Goal: Task Accomplishment & Management: Manage account settings

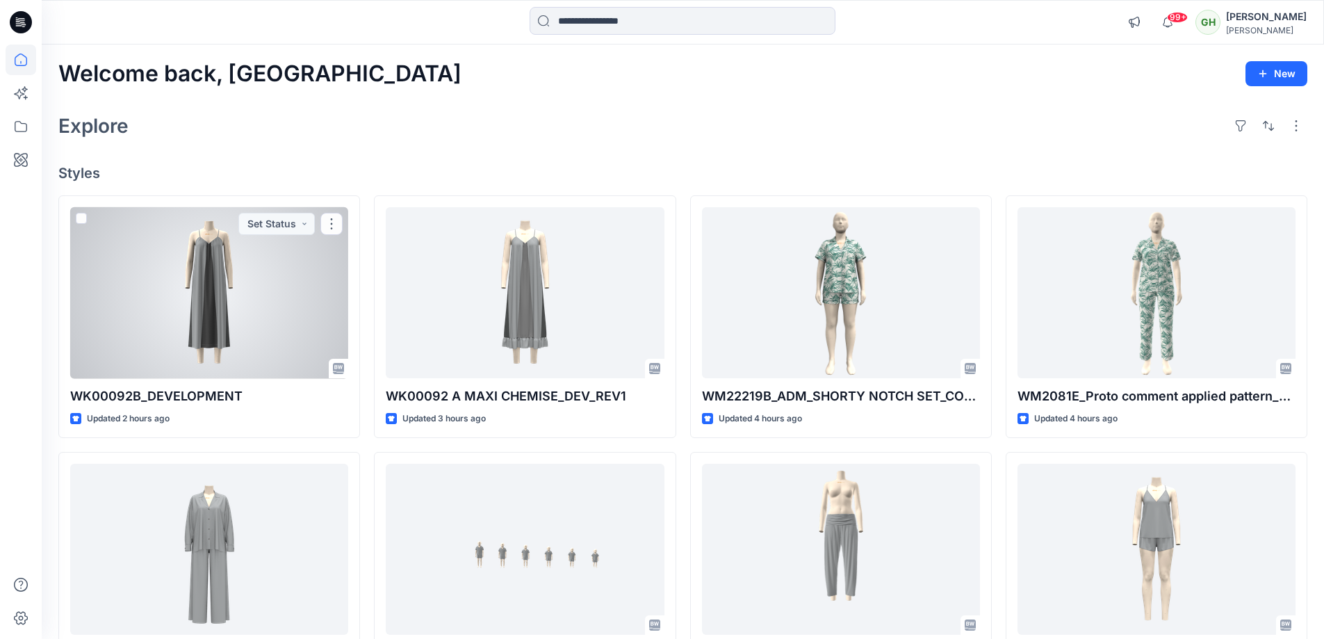
drag, startPoint x: 215, startPoint y: 304, endPoint x: 225, endPoint y: 304, distance: 9.8
click at [217, 304] on div at bounding box center [209, 293] width 278 height 172
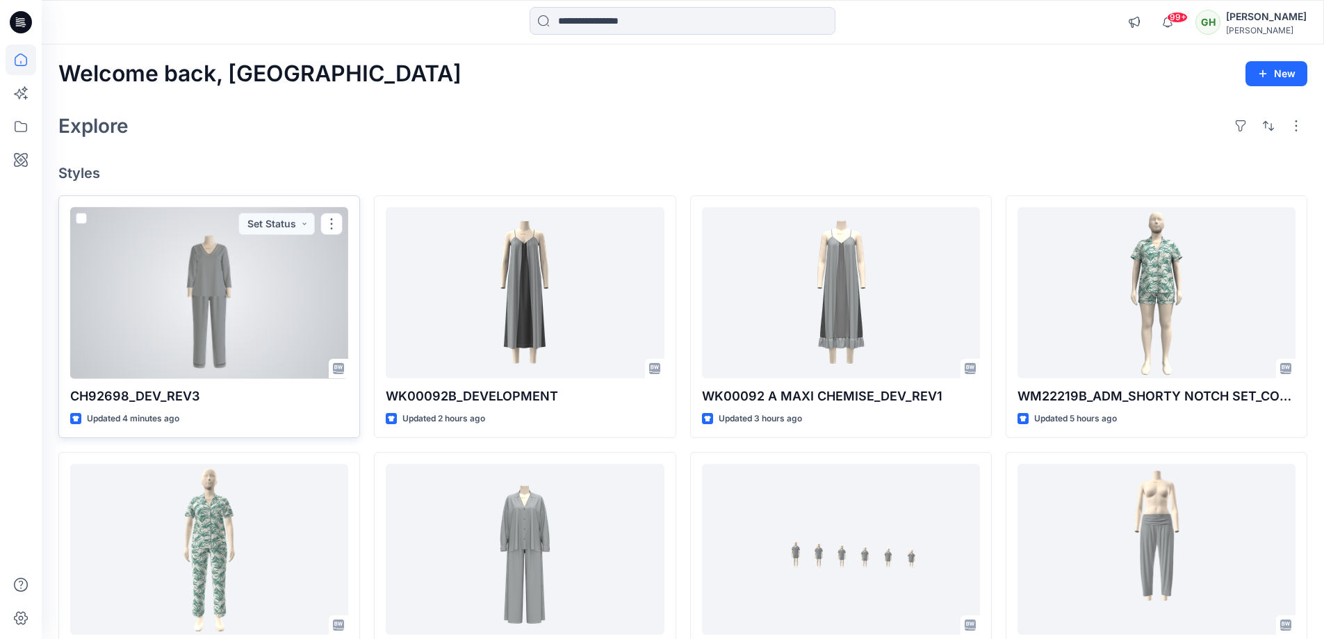
click at [223, 350] on div at bounding box center [209, 293] width 278 height 172
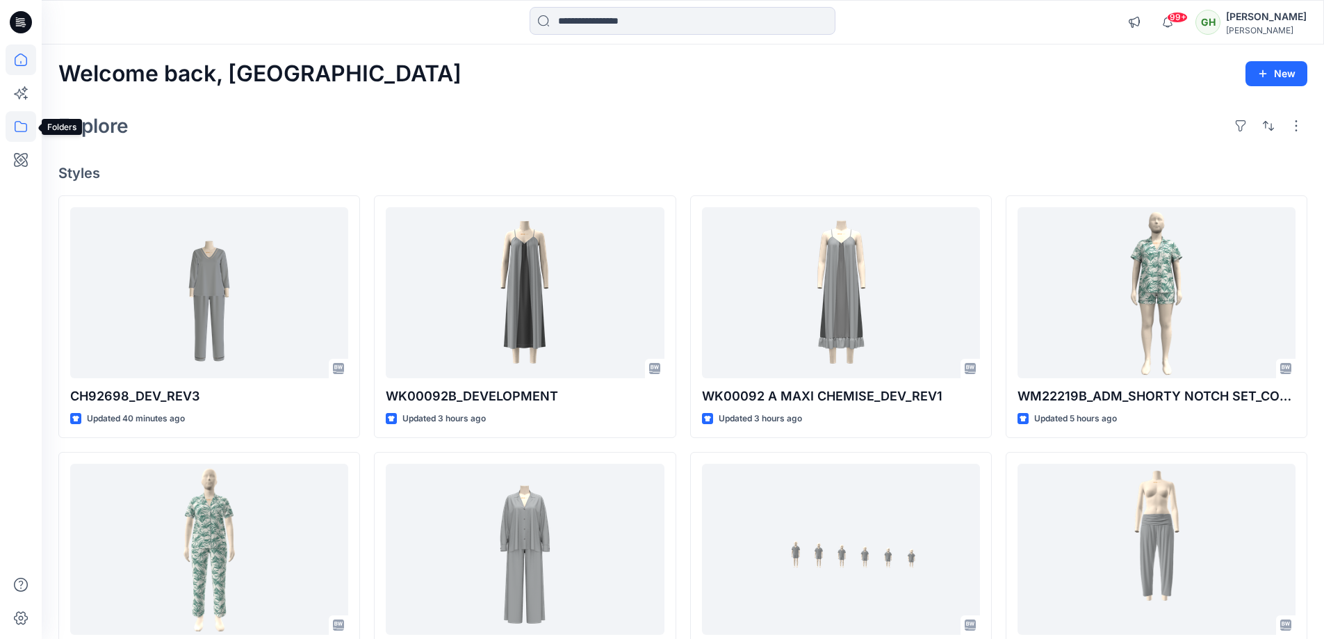
click at [20, 136] on icon at bounding box center [21, 126] width 31 height 31
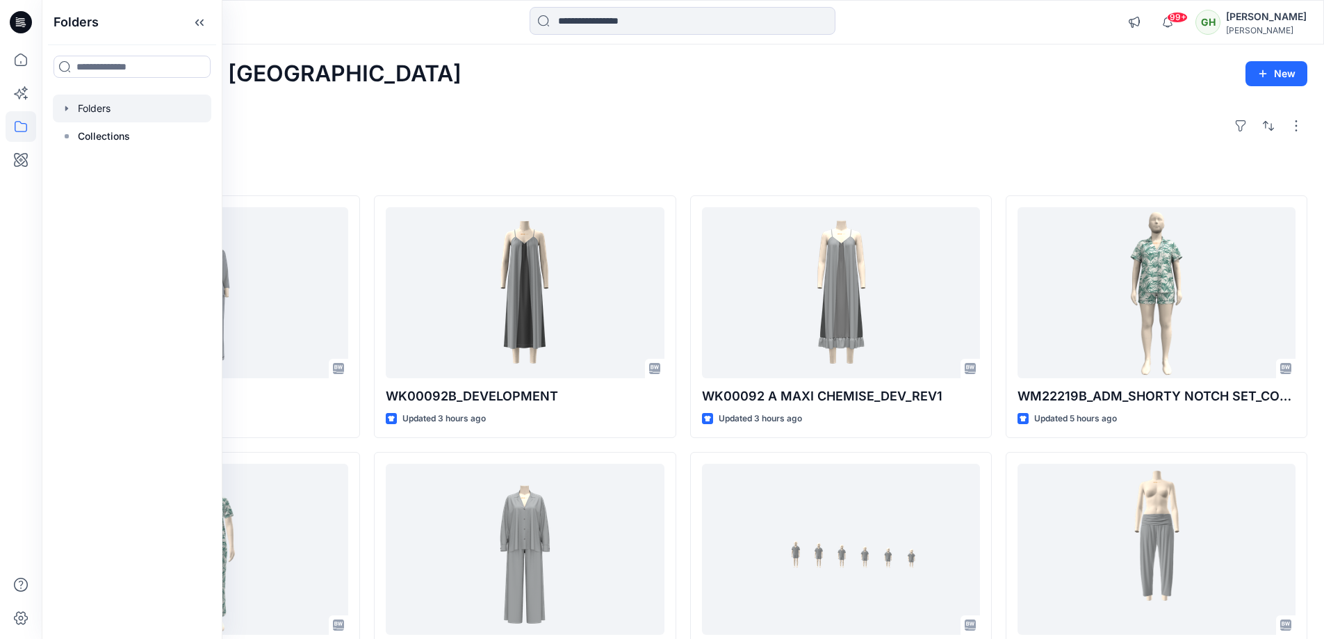
click at [154, 112] on div at bounding box center [132, 108] width 158 height 28
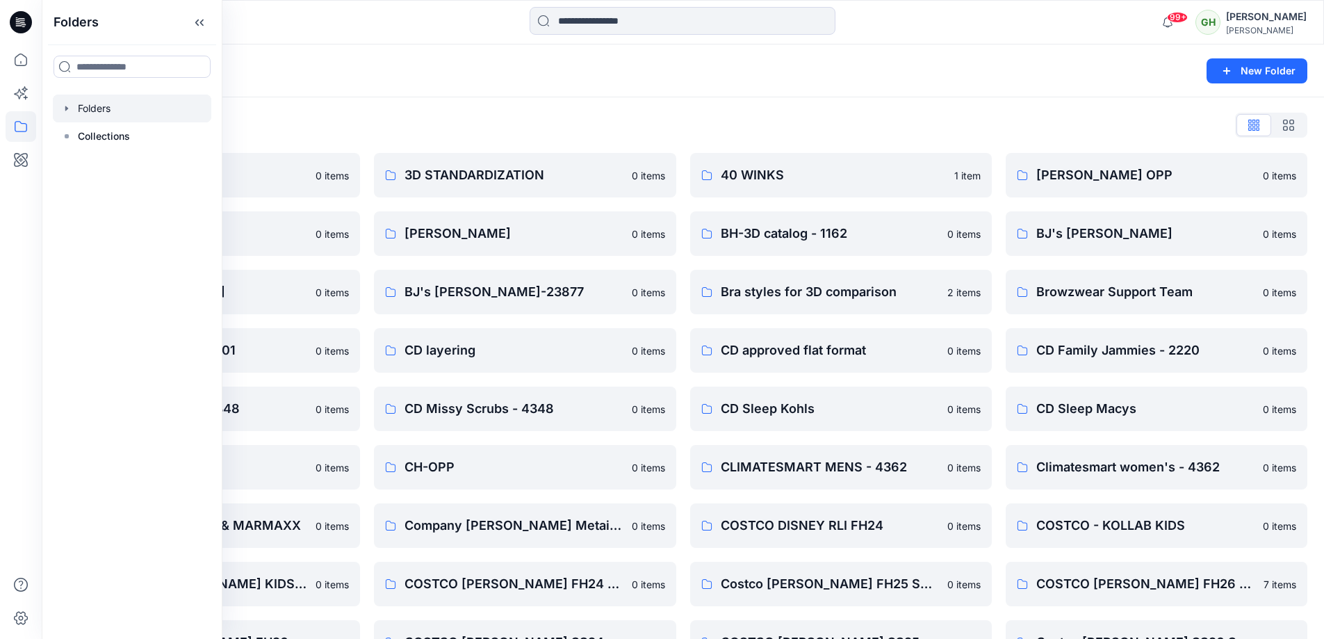
click at [721, 123] on div "Folders List" at bounding box center [682, 125] width 1249 height 22
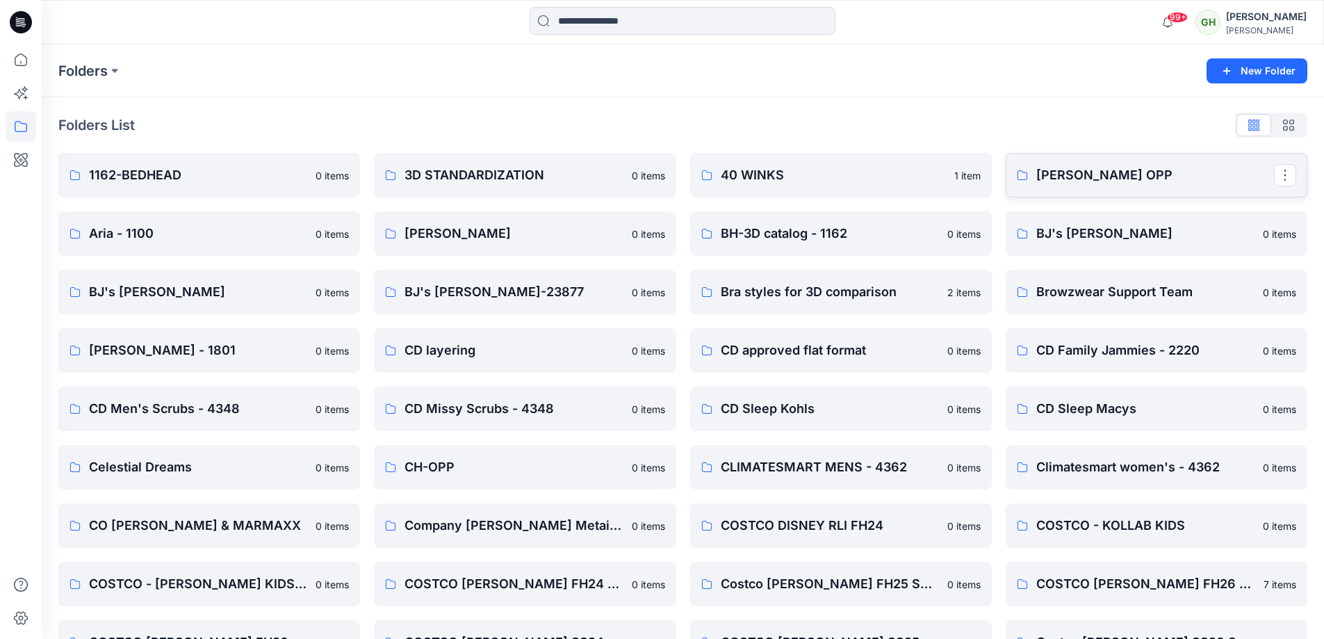
click at [1138, 179] on p "Anne Klein OPP" at bounding box center [1155, 174] width 238 height 19
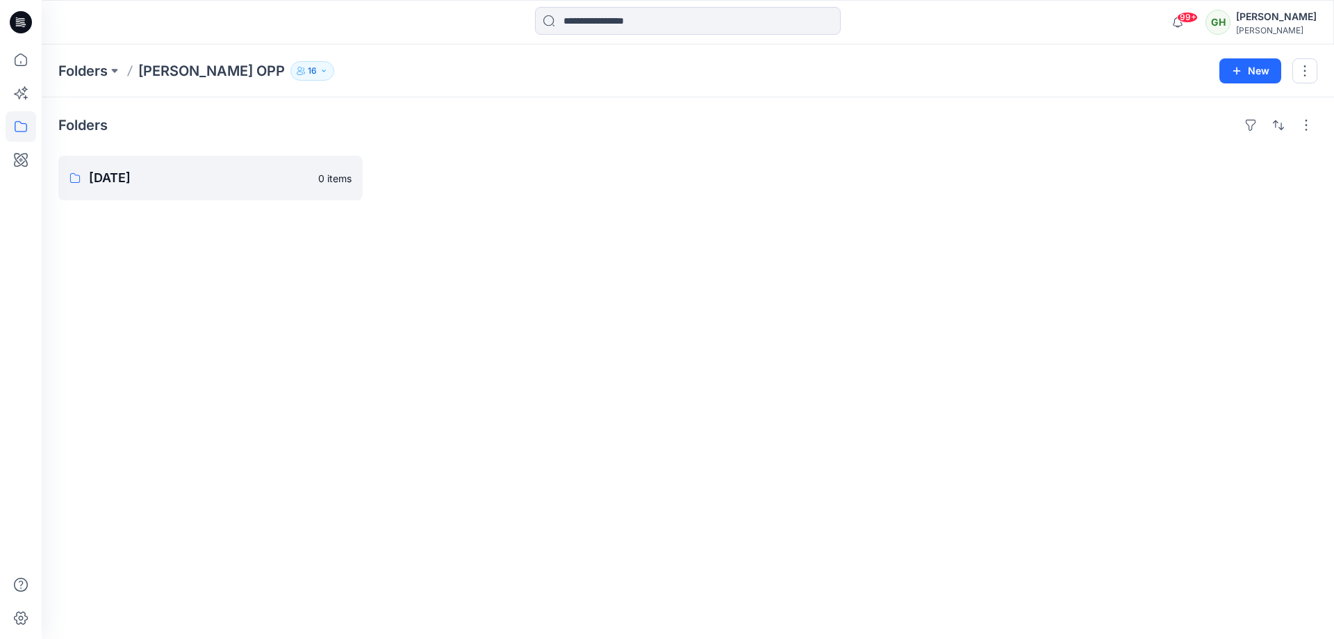
click at [290, 69] on button "16" at bounding box center [312, 70] width 44 height 19
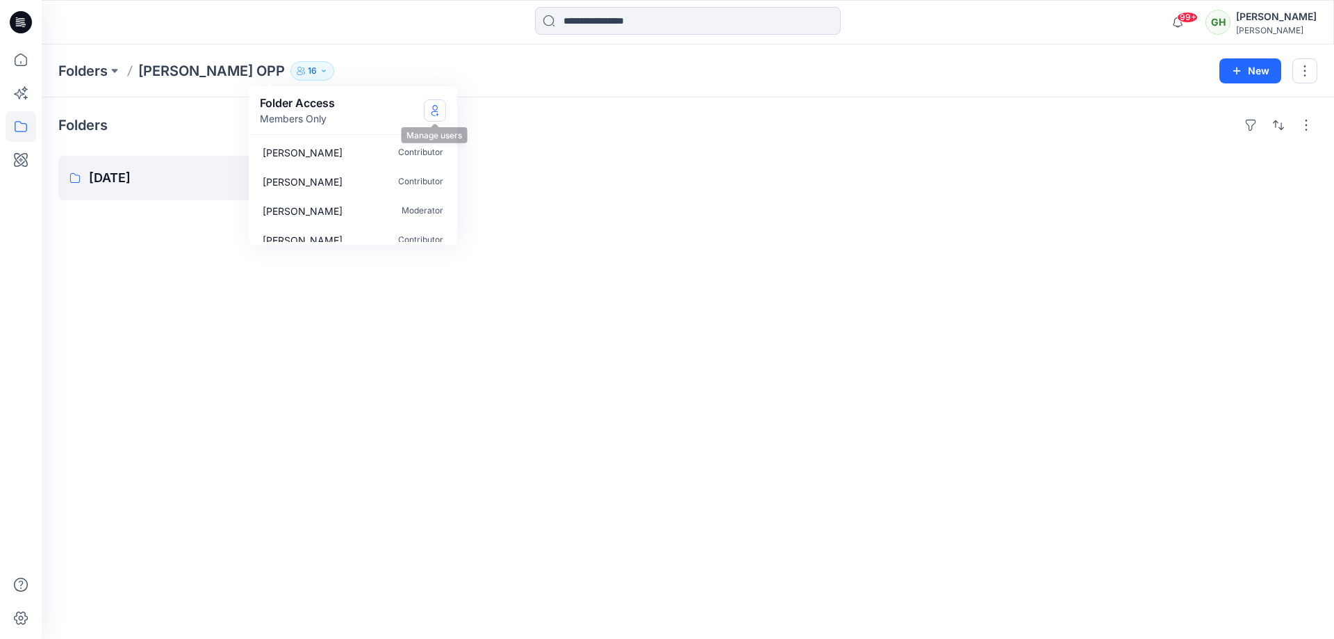
click at [439, 110] on icon "Manage Users" at bounding box center [434, 110] width 11 height 11
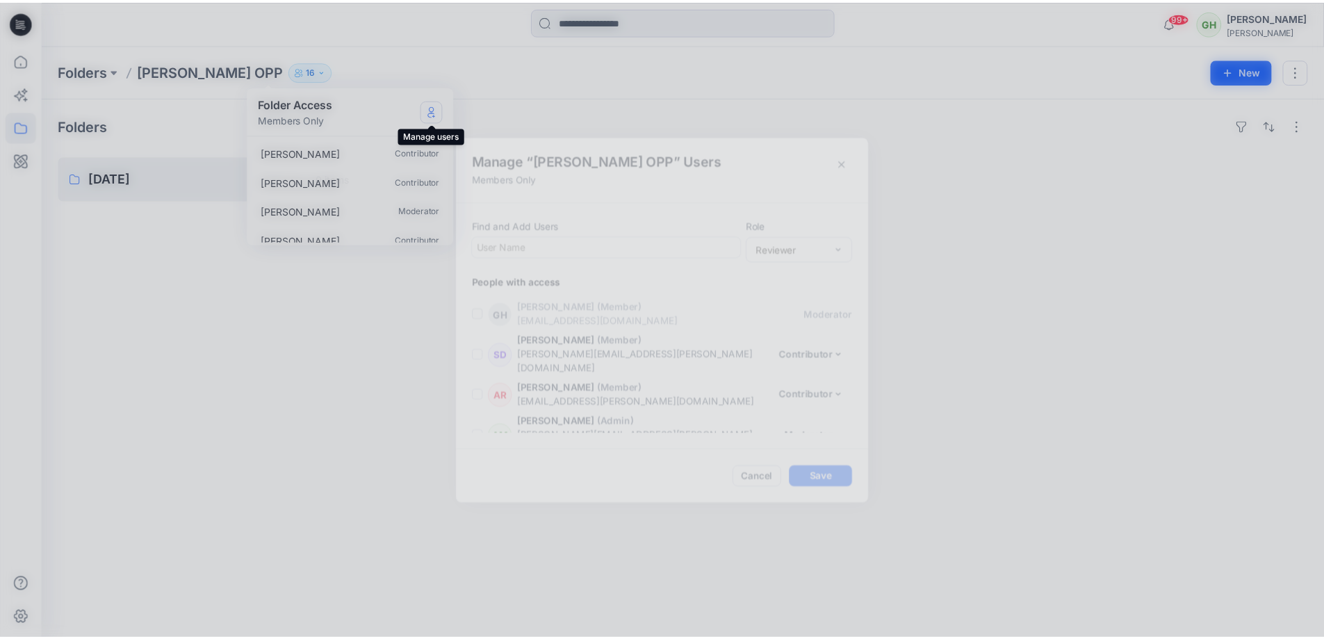
scroll to position [411, 0]
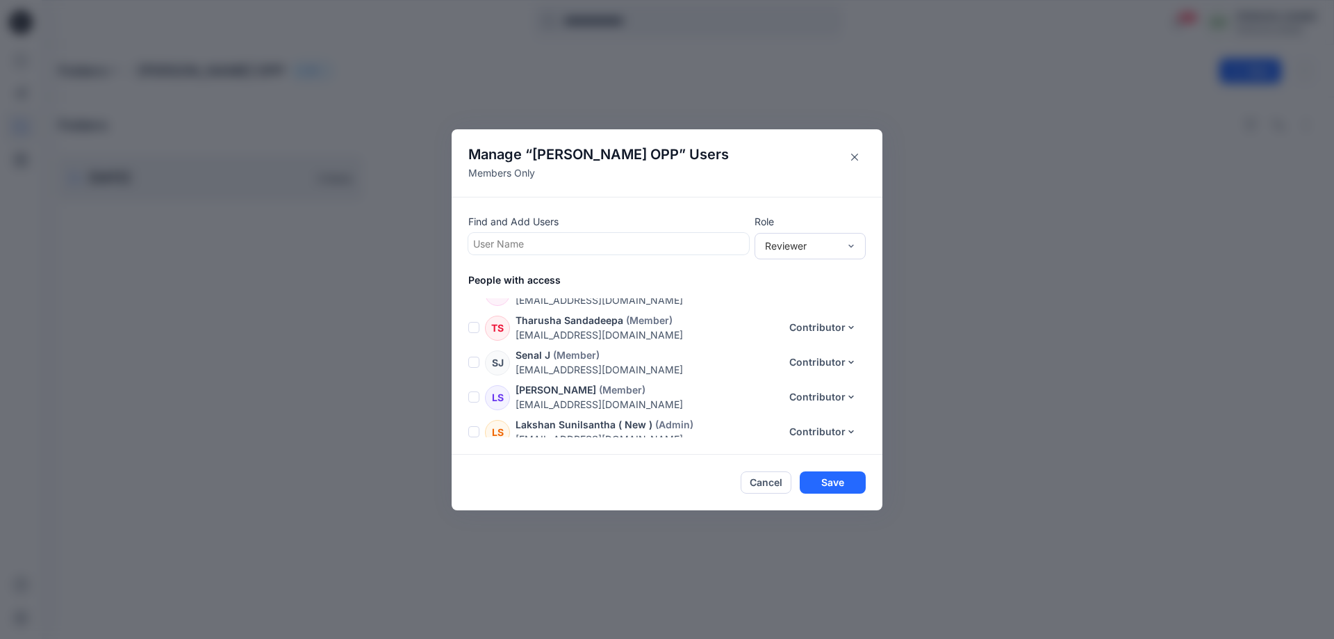
click at [567, 245] on div at bounding box center [608, 243] width 271 height 17
click at [858, 156] on button "Close" at bounding box center [854, 157] width 22 height 22
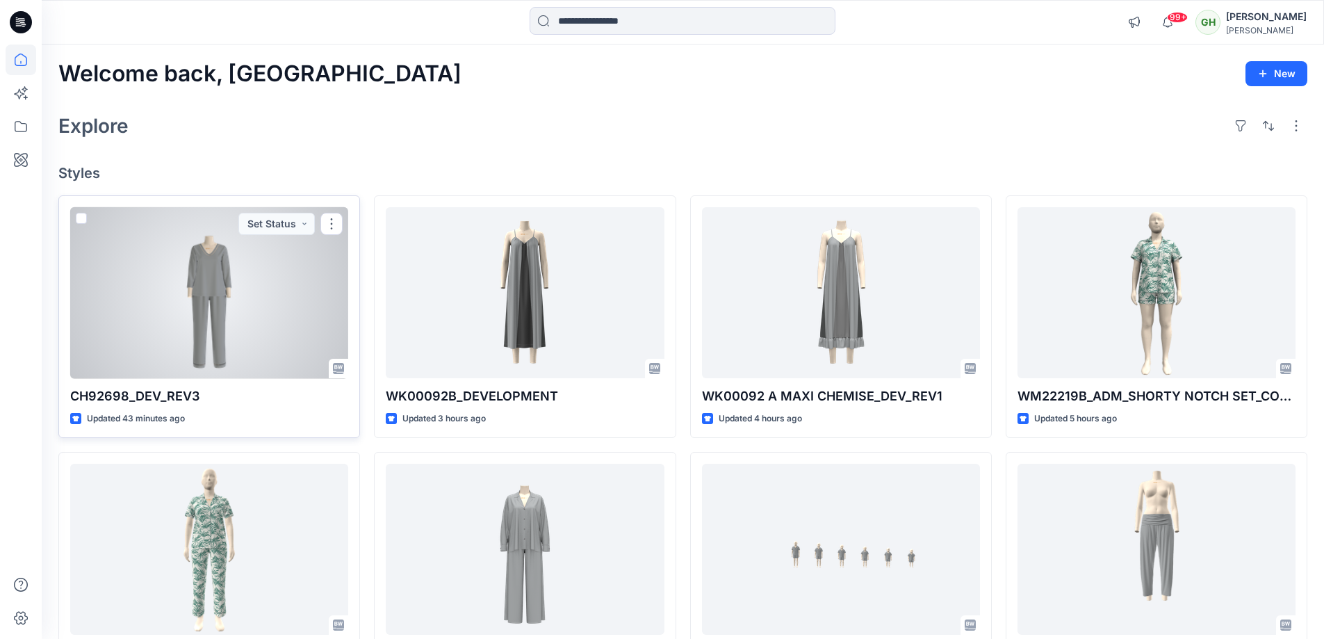
click at [247, 288] on div at bounding box center [209, 293] width 278 height 172
click at [292, 322] on div at bounding box center [209, 293] width 278 height 172
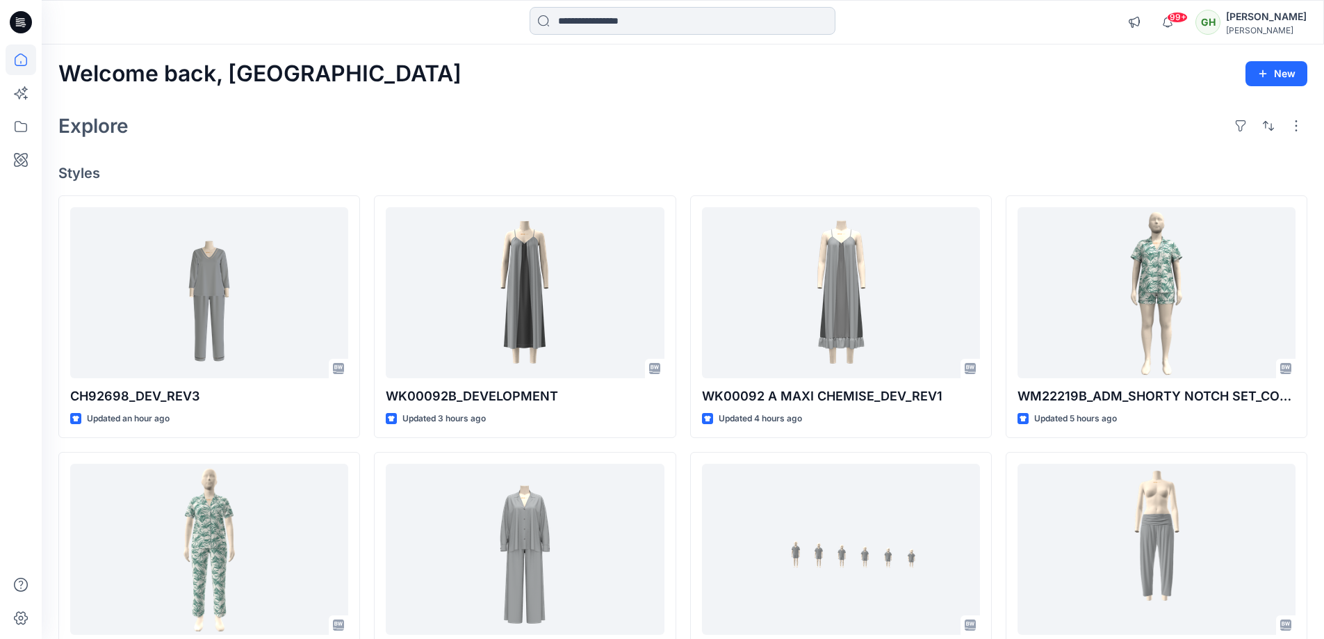
click at [625, 22] on input at bounding box center [682, 21] width 306 height 28
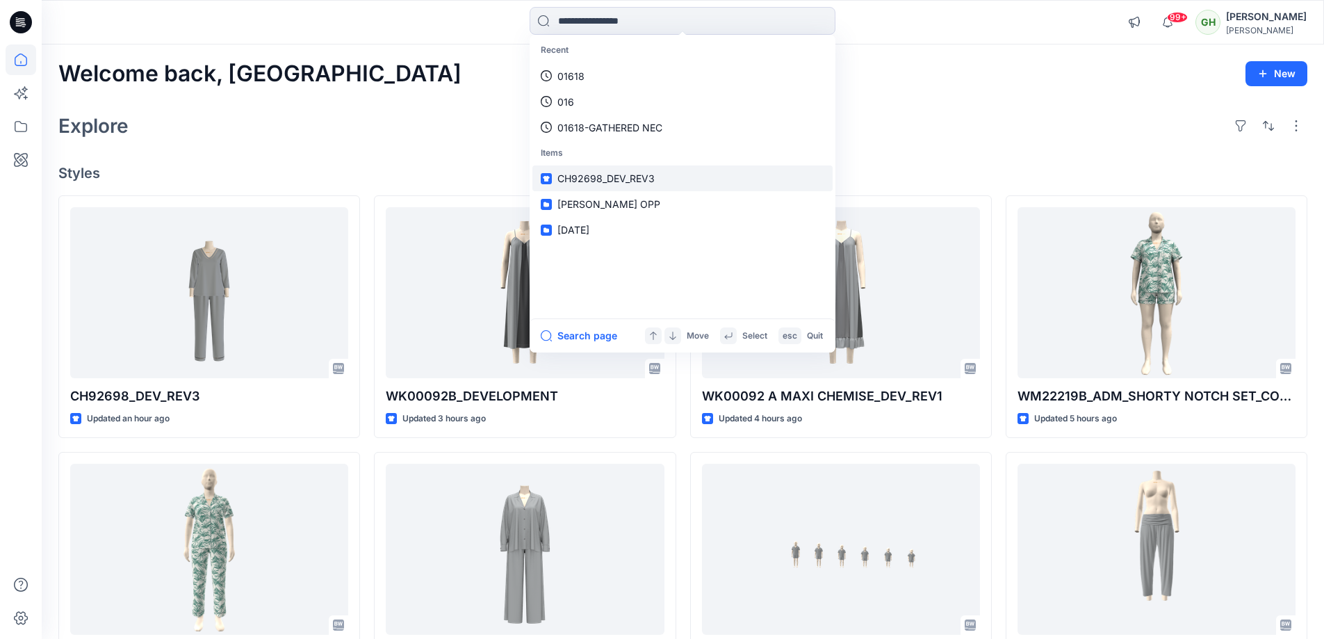
click at [624, 179] on span "CH92698_DEV_REV3" at bounding box center [605, 178] width 97 height 12
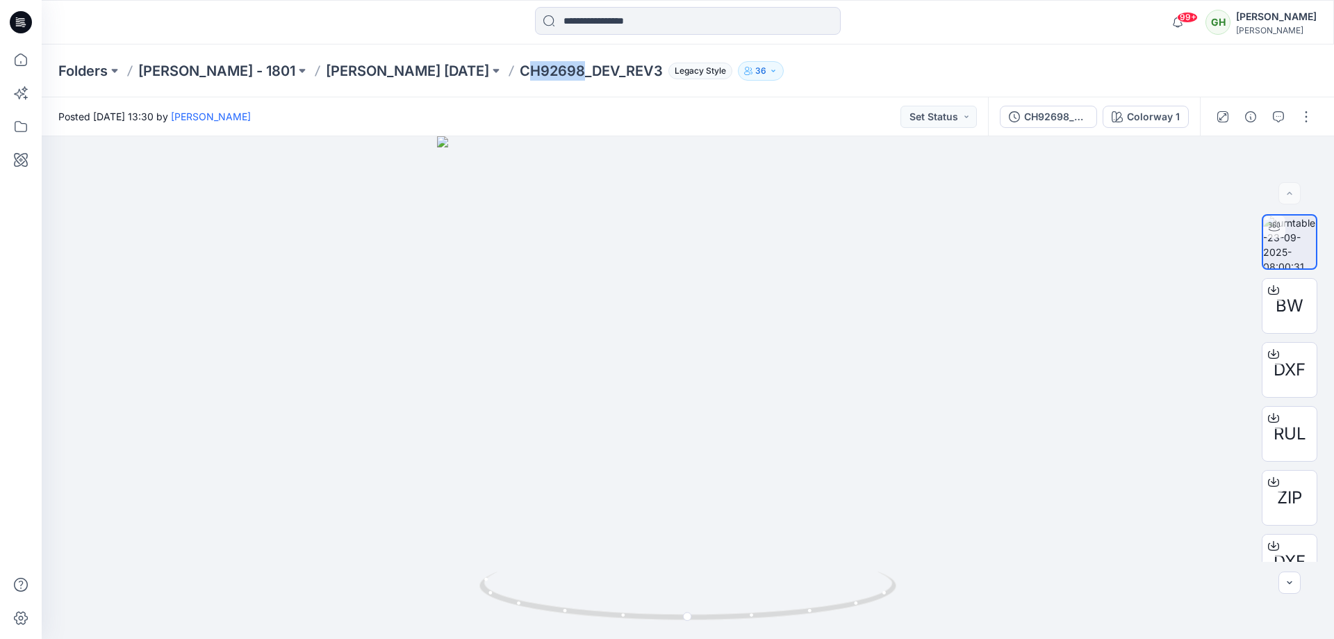
drag, startPoint x: 525, startPoint y: 70, endPoint x: 579, endPoint y: 67, distance: 53.6
click at [579, 67] on p "CH92698_DEV_REV3" at bounding box center [591, 70] width 143 height 19
click at [587, 81] on div "Folders Carole Hochman - 1801 Carole Hochman Nov 25 CH92698_DEV_REV3 Legacy Sty…" at bounding box center [688, 70] width 1292 height 53
drag, startPoint x: 517, startPoint y: 74, endPoint x: 586, endPoint y: 73, distance: 68.8
click at [586, 73] on div "Folders Carole Hochman - 1801 Carole Hochman Nov 25 CH92698_DEV_REV3 Legacy Sty…" at bounding box center [633, 70] width 1151 height 19
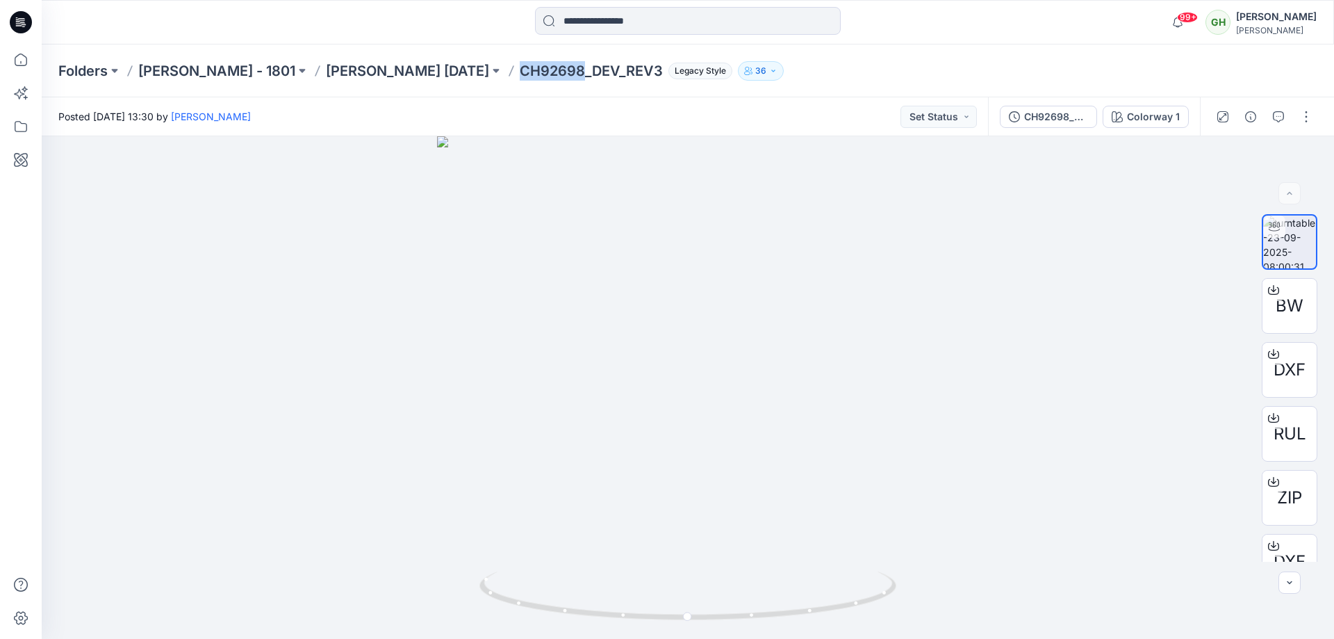
copy p "CH92698"
click at [665, 69] on button "Legacy Style" at bounding box center [697, 70] width 69 height 19
click at [655, 78] on p "CH92698_DEV_REV3" at bounding box center [591, 70] width 143 height 19
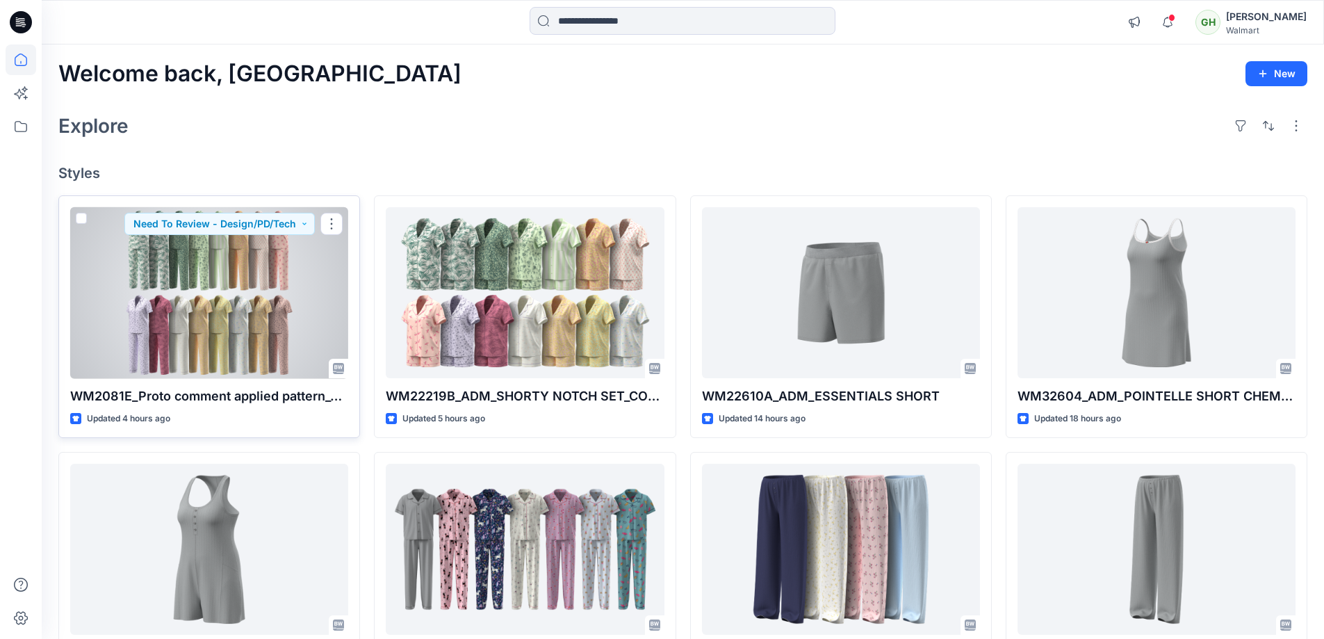
click at [247, 279] on div at bounding box center [209, 293] width 278 height 172
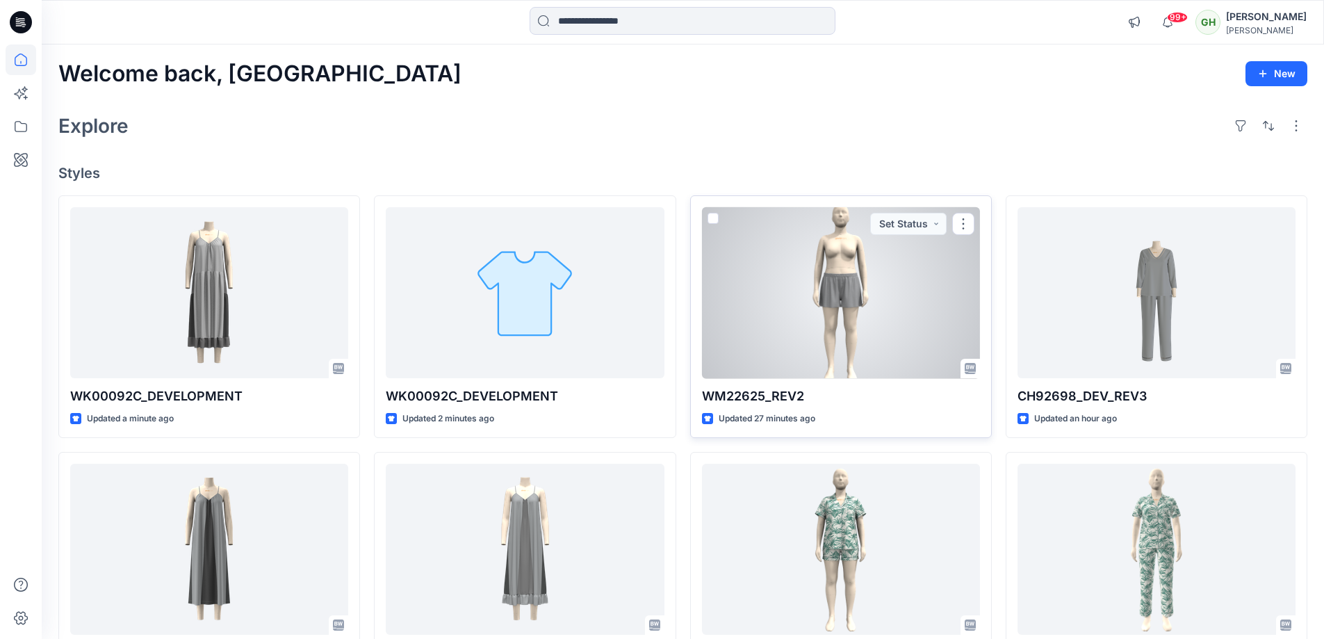
click at [870, 277] on div at bounding box center [841, 293] width 278 height 172
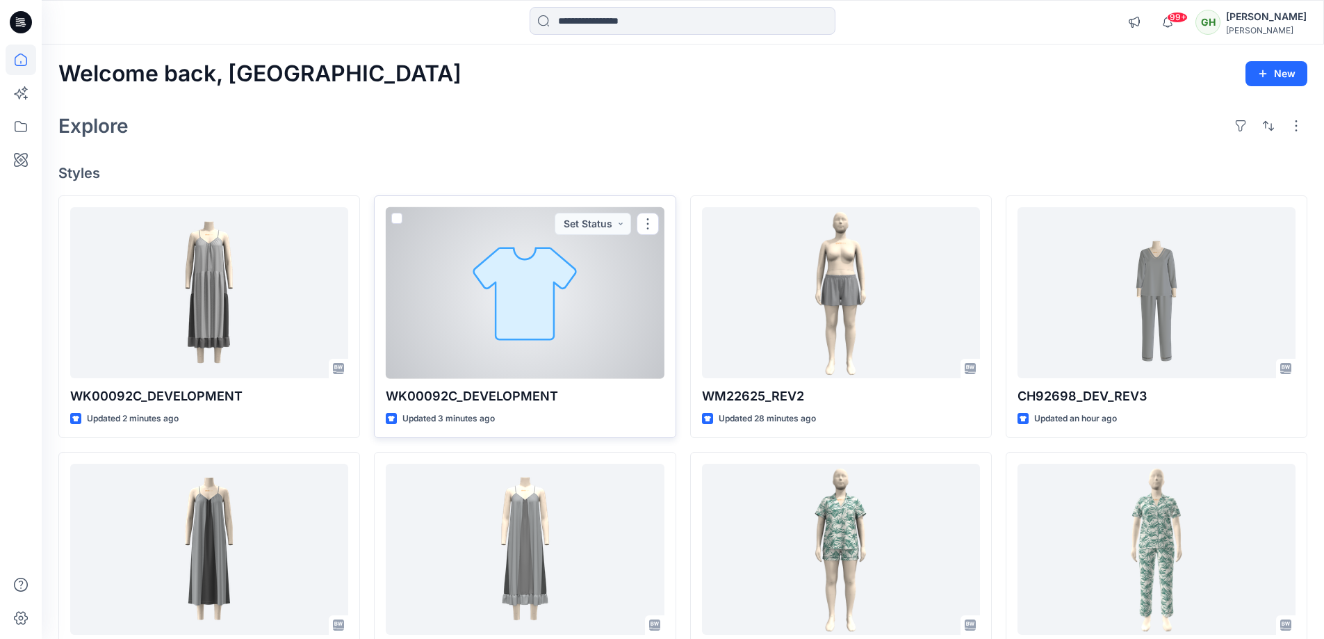
click at [543, 349] on div at bounding box center [525, 293] width 278 height 172
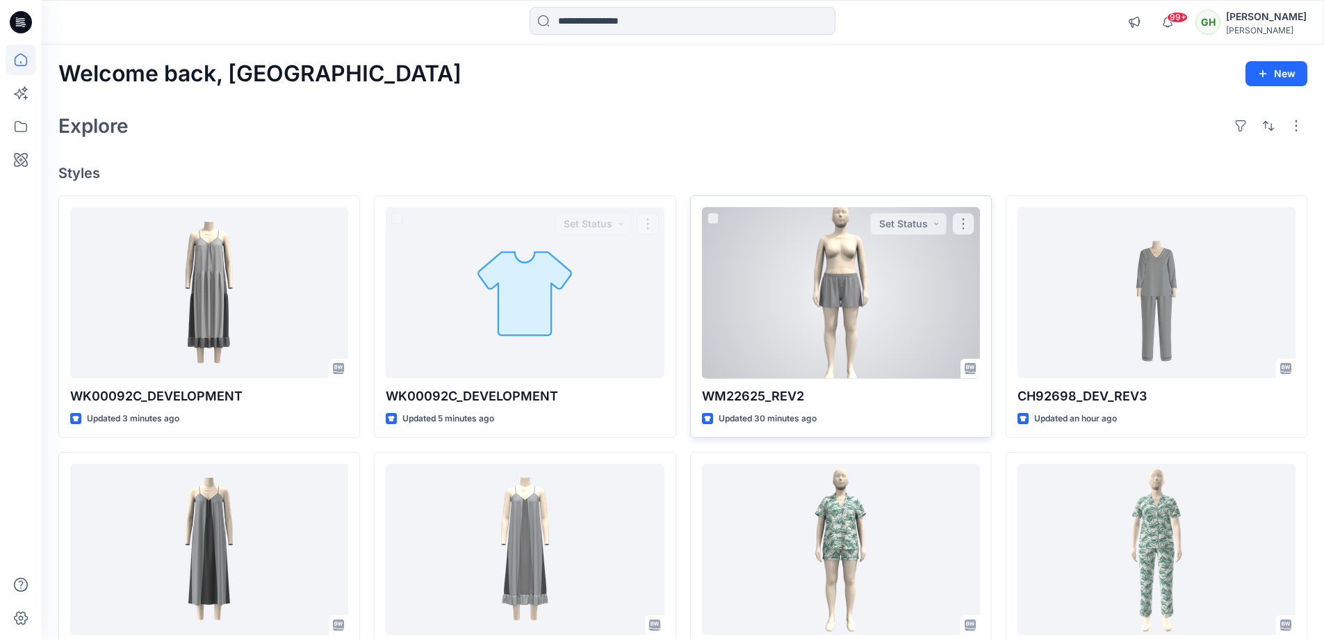
click at [777, 354] on div at bounding box center [841, 293] width 278 height 172
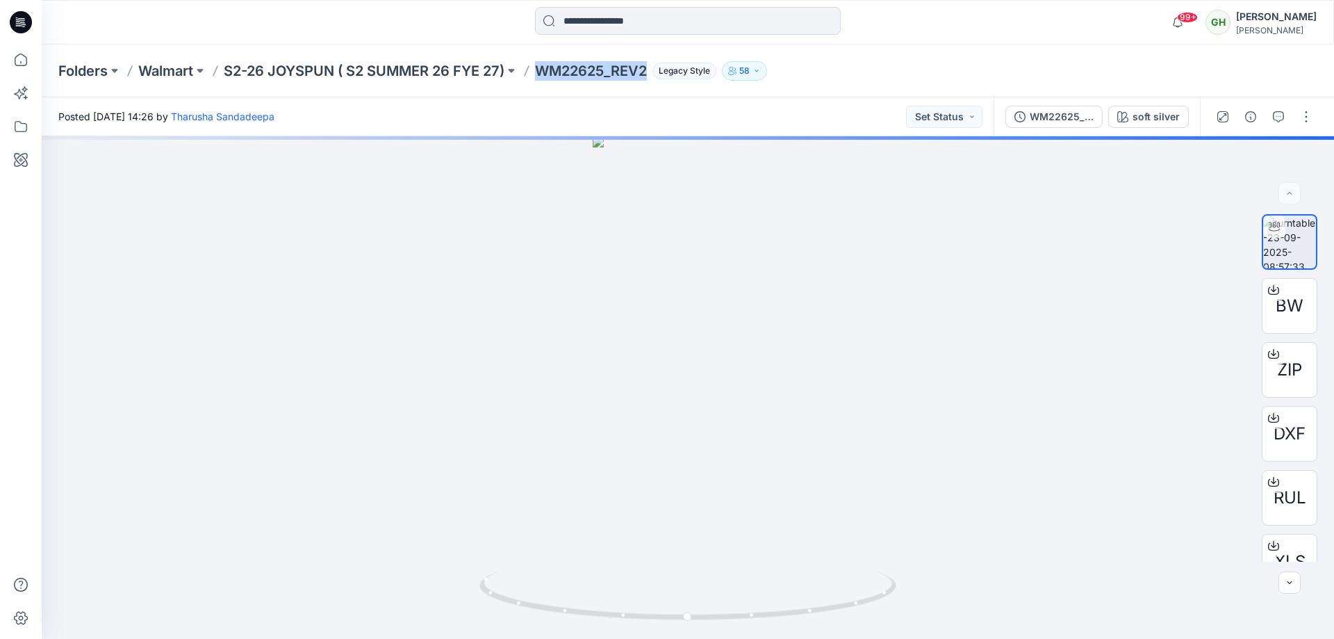
drag, startPoint x: 542, startPoint y: 72, endPoint x: 655, endPoint y: 73, distance: 112.6
click at [655, 73] on div "Folders Walmart S2-26 JOYSPUN ( S2 SUMMER 26 FYE 27) WM22625_REV2 Legacy Style …" at bounding box center [633, 70] width 1151 height 19
copy p "WM22625_REV2"
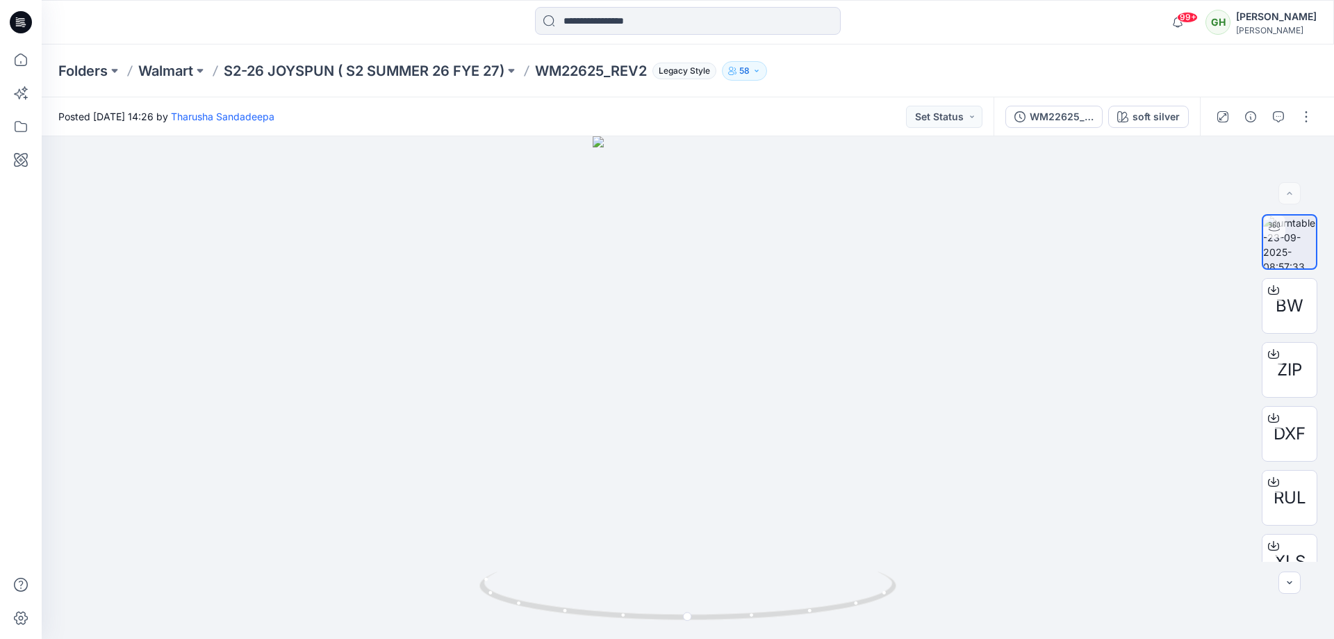
click at [334, 32] on div at bounding box center [203, 22] width 323 height 31
drag, startPoint x: 224, startPoint y: 76, endPoint x: 338, endPoint y: 78, distance: 114.0
click at [338, 78] on div "Folders Walmart S2-26 JOYSPUN ( S2 SUMMER 26 FYE 27) WM22625_REV2 Legacy Style …" at bounding box center [633, 70] width 1151 height 19
copy p "S2-26 JOYSPUN"
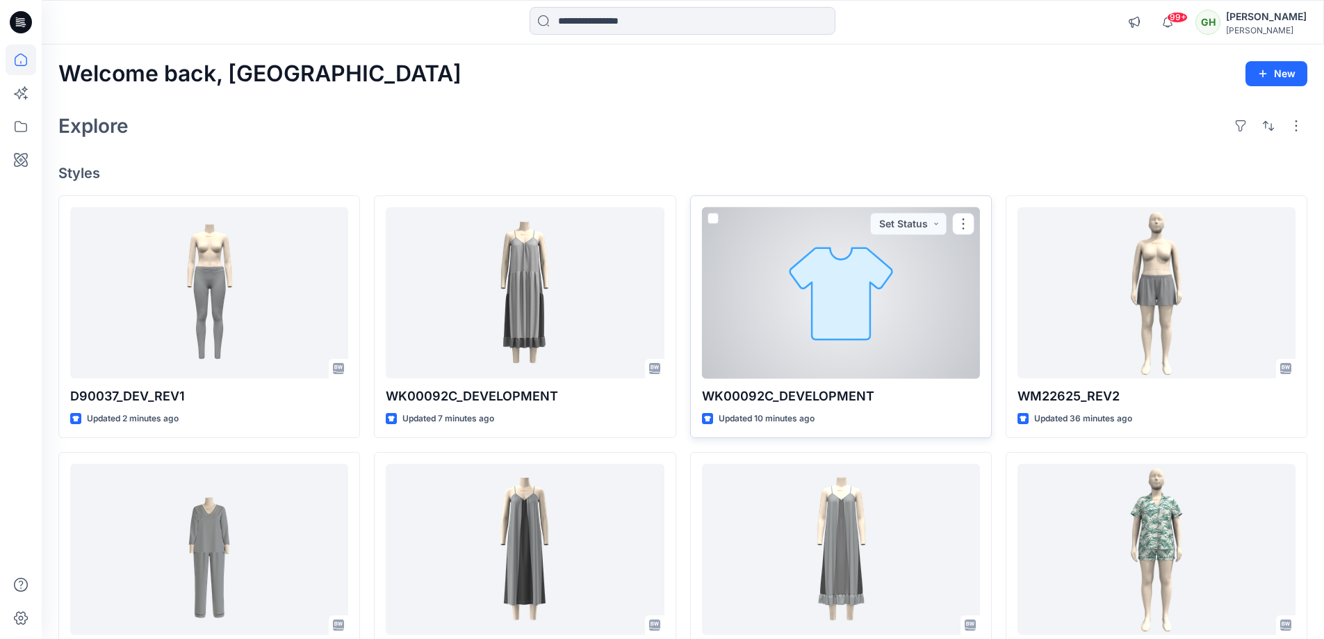
click at [795, 274] on div at bounding box center [841, 293] width 278 height 172
click at [887, 279] on div at bounding box center [841, 293] width 278 height 172
click at [961, 228] on button "button" at bounding box center [963, 224] width 22 height 22
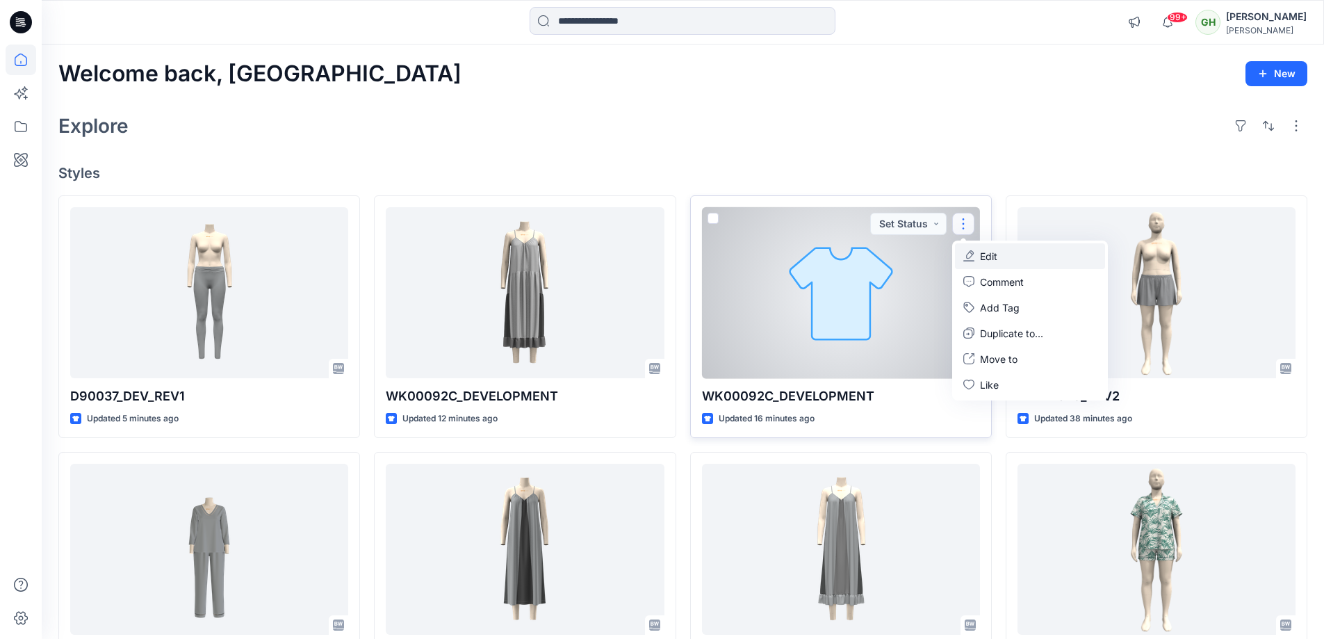
click at [984, 258] on p "Edit" at bounding box center [988, 256] width 17 height 15
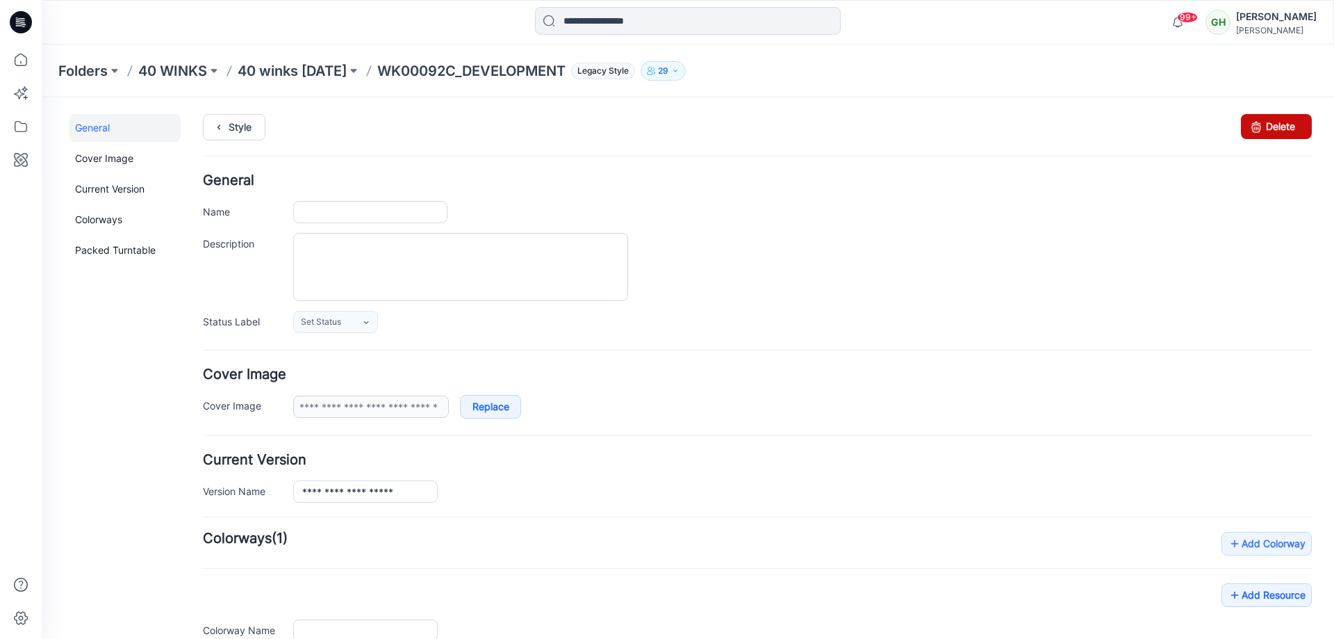
type input "**********"
click at [15, 22] on icon at bounding box center [21, 22] width 22 height 22
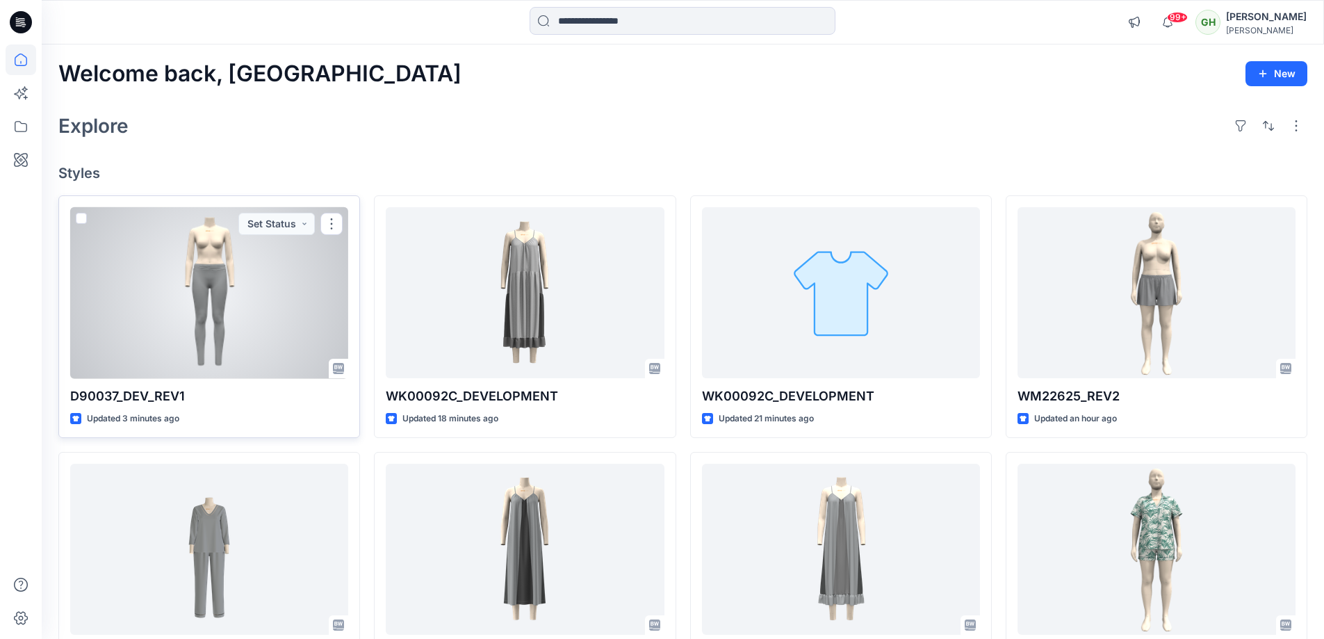
click at [220, 261] on div at bounding box center [209, 293] width 278 height 172
click at [192, 224] on div at bounding box center [209, 293] width 278 height 172
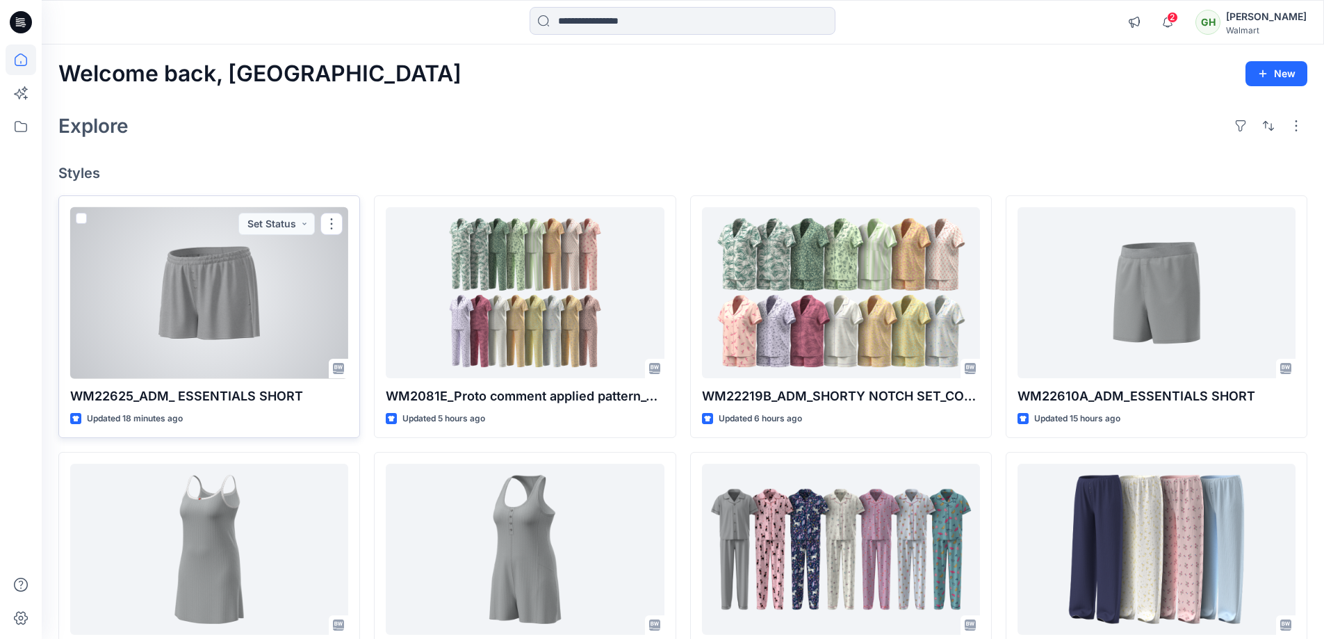
click at [243, 333] on div at bounding box center [209, 293] width 278 height 172
